Goal: Check status: Check status

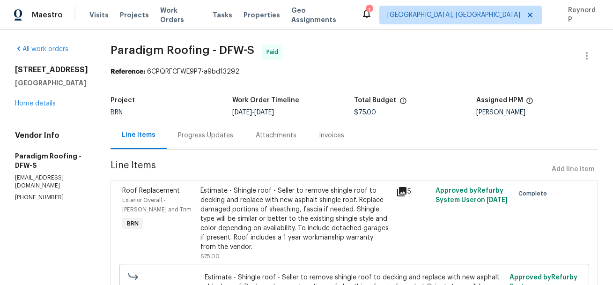
click at [213, 141] on div "Progress Updates" at bounding box center [206, 135] width 78 height 28
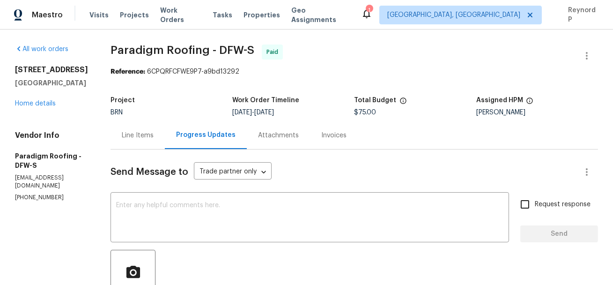
click at [152, 131] on div "Line Items" at bounding box center [138, 135] width 32 height 9
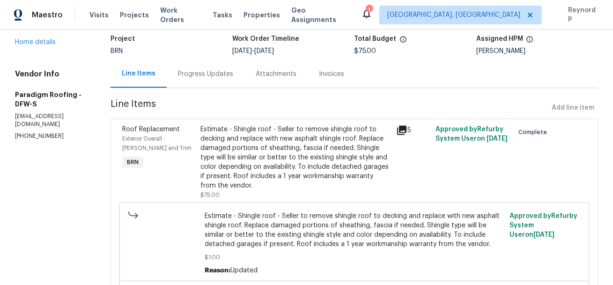
scroll to position [52, 0]
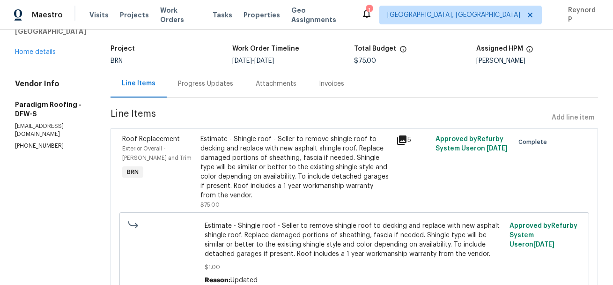
click at [212, 85] on div "Progress Updates" at bounding box center [205, 83] width 55 height 9
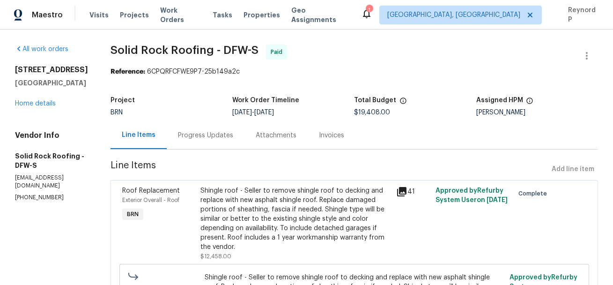
click at [217, 139] on div "Progress Updates" at bounding box center [205, 135] width 55 height 9
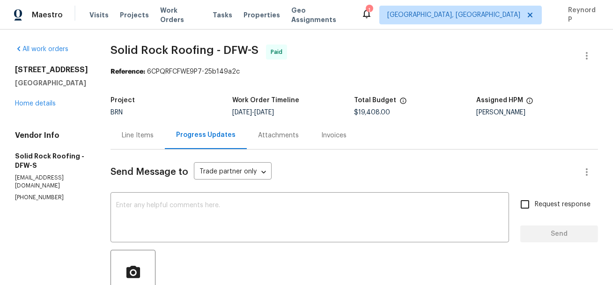
click at [139, 132] on div "Line Items" at bounding box center [138, 135] width 32 height 9
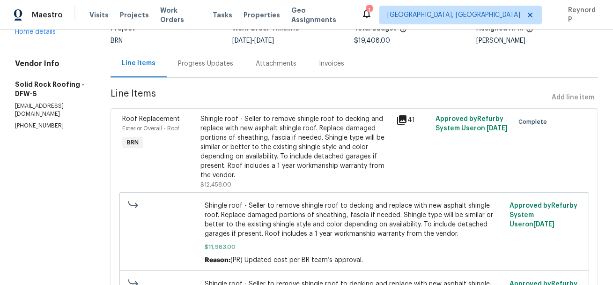
scroll to position [88, 0]
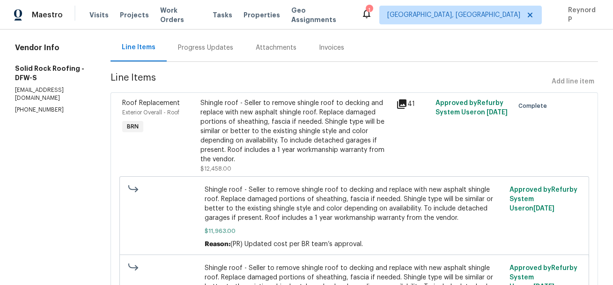
click at [198, 45] on div "Progress Updates" at bounding box center [205, 47] width 55 height 9
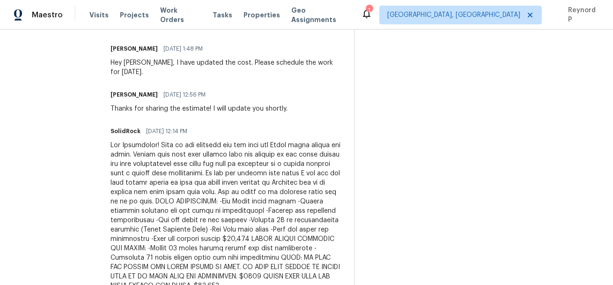
scroll to position [1406, 0]
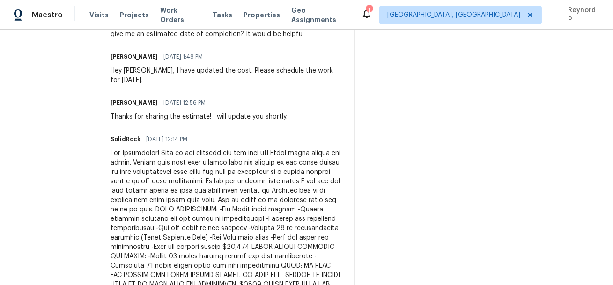
click at [258, 225] on div at bounding box center [227, 224] width 232 height 150
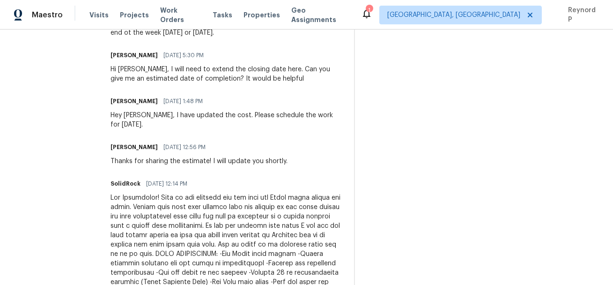
scroll to position [1357, 0]
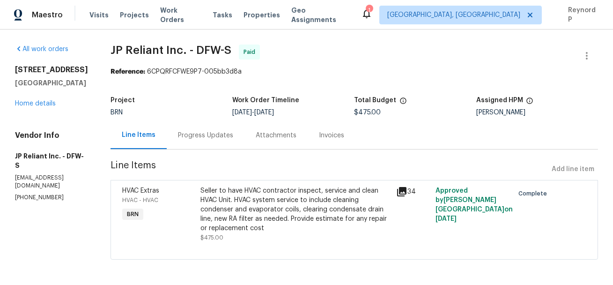
click at [204, 134] on div "Progress Updates" at bounding box center [205, 135] width 55 height 9
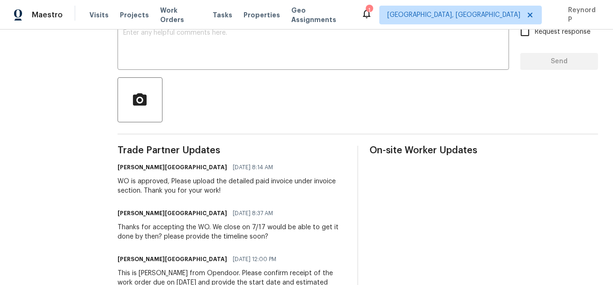
scroll to position [155, 0]
